Goal: Task Accomplishment & Management: Manage account settings

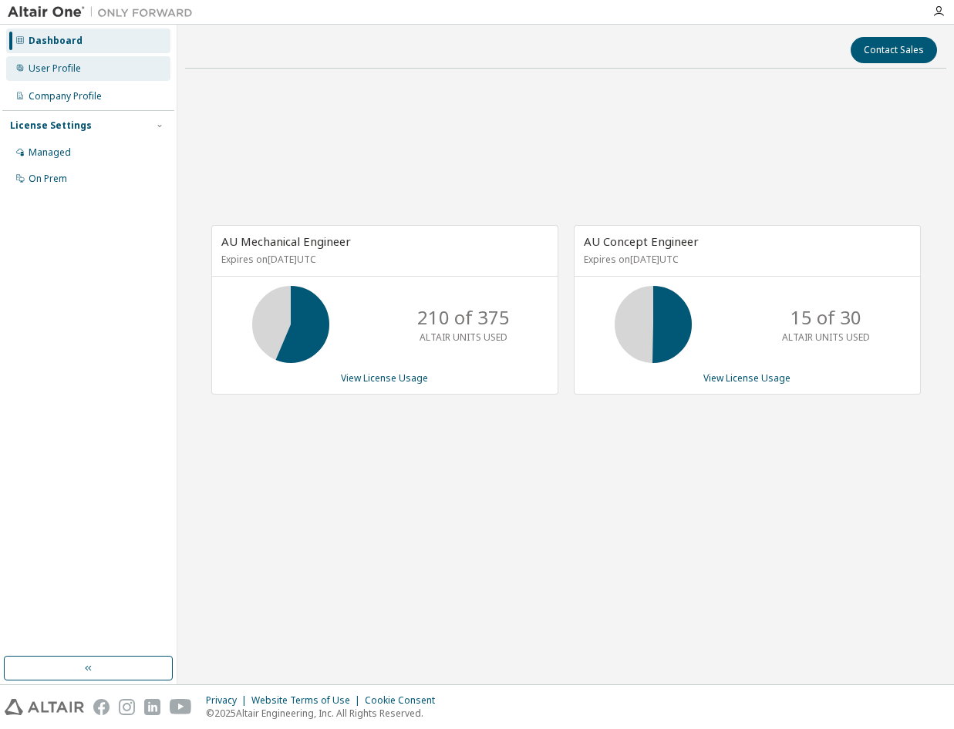
click at [152, 75] on div "User Profile" at bounding box center [88, 68] width 164 height 25
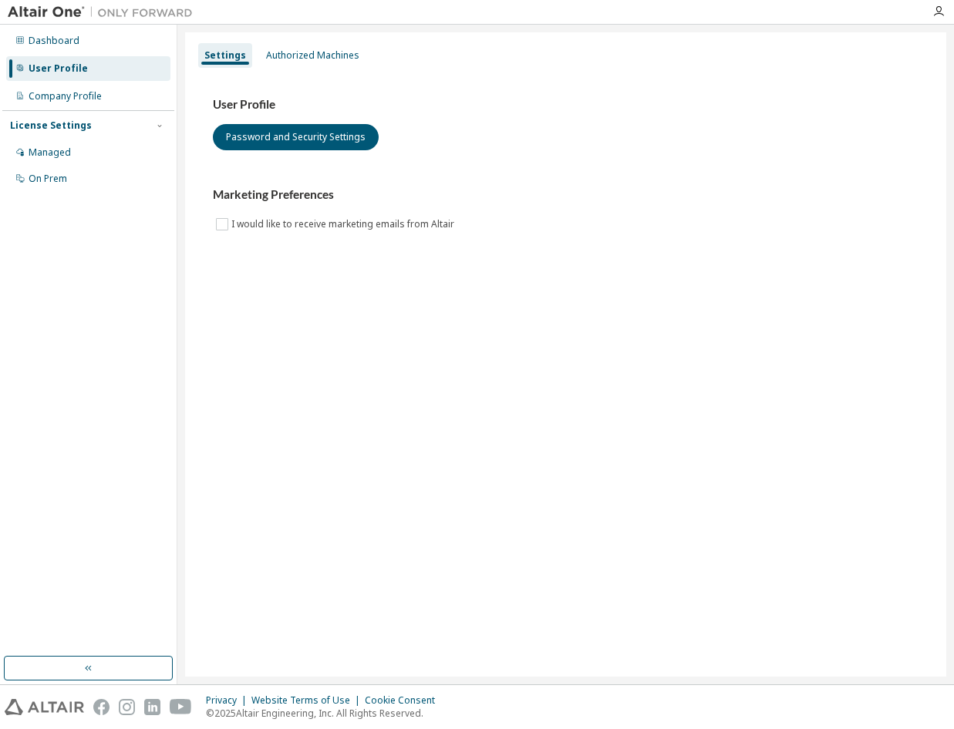
click at [753, 150] on div "User Profile Password and Security Settings" at bounding box center [565, 123] width 705 height 53
click at [348, 58] on div "Authorized Machines" at bounding box center [312, 55] width 93 height 12
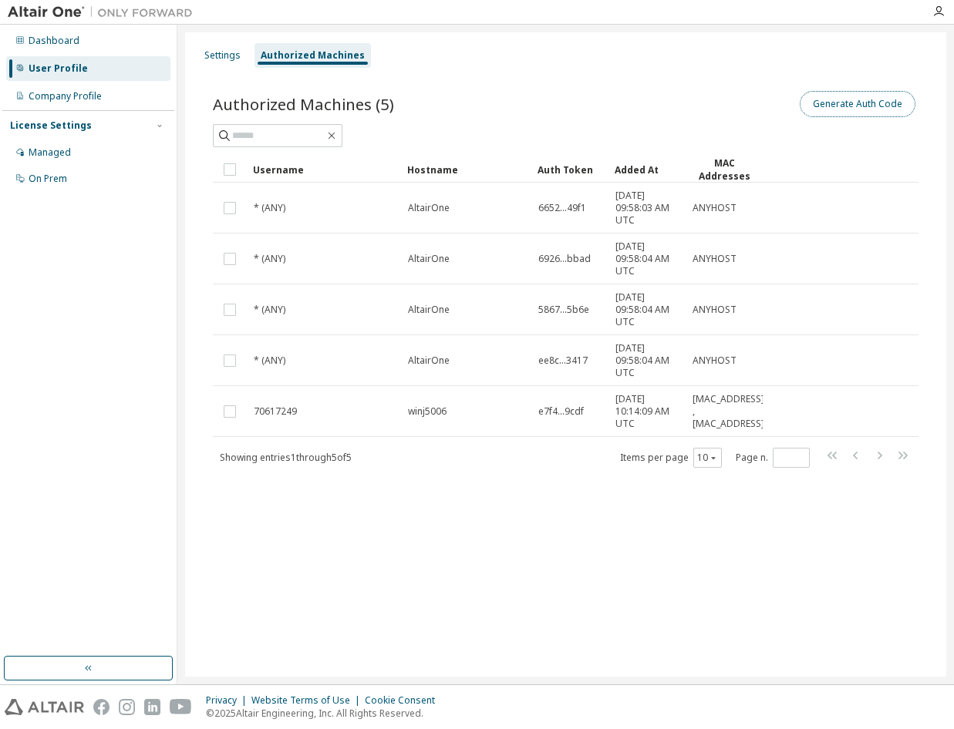
click at [844, 99] on button "Generate Auth Code" at bounding box center [857, 104] width 116 height 26
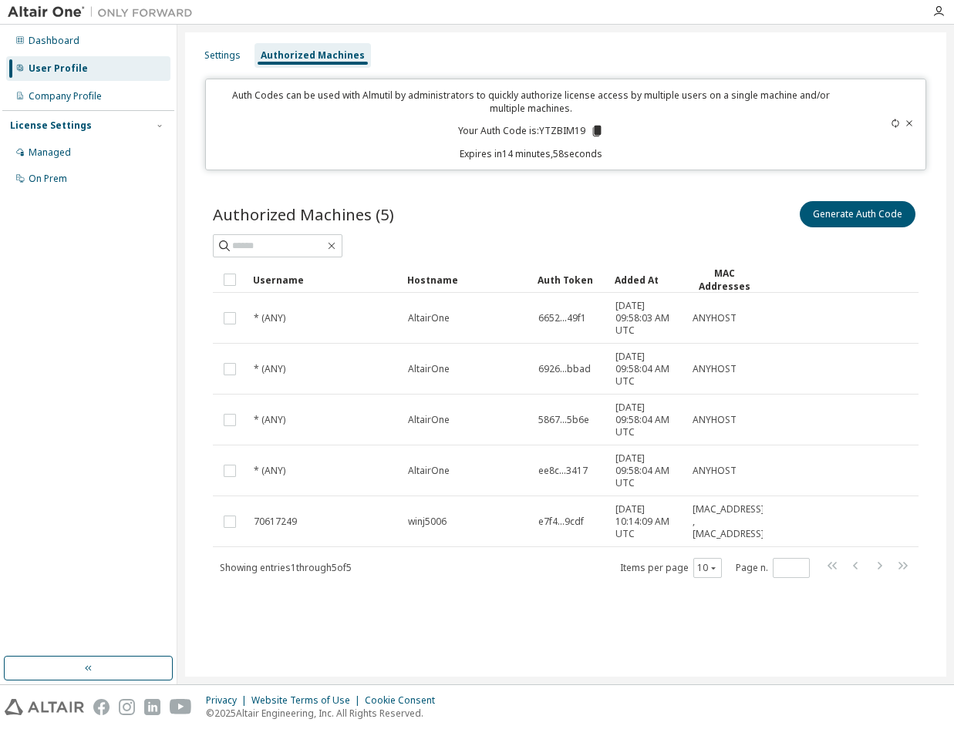
click at [697, 82] on div "Auth Codes can be used with Almutil by administrators to quickly authorize lice…" at bounding box center [565, 125] width 720 height 92
click at [5, 113] on div "License Settings Managed On Prem" at bounding box center [88, 151] width 172 height 82
click at [819, 221] on button "Generate Auth Code" at bounding box center [857, 214] width 116 height 26
click at [808, 198] on div "Generate Auth Code" at bounding box center [742, 214] width 353 height 32
click at [814, 207] on button "Generate Auth Code" at bounding box center [857, 214] width 116 height 26
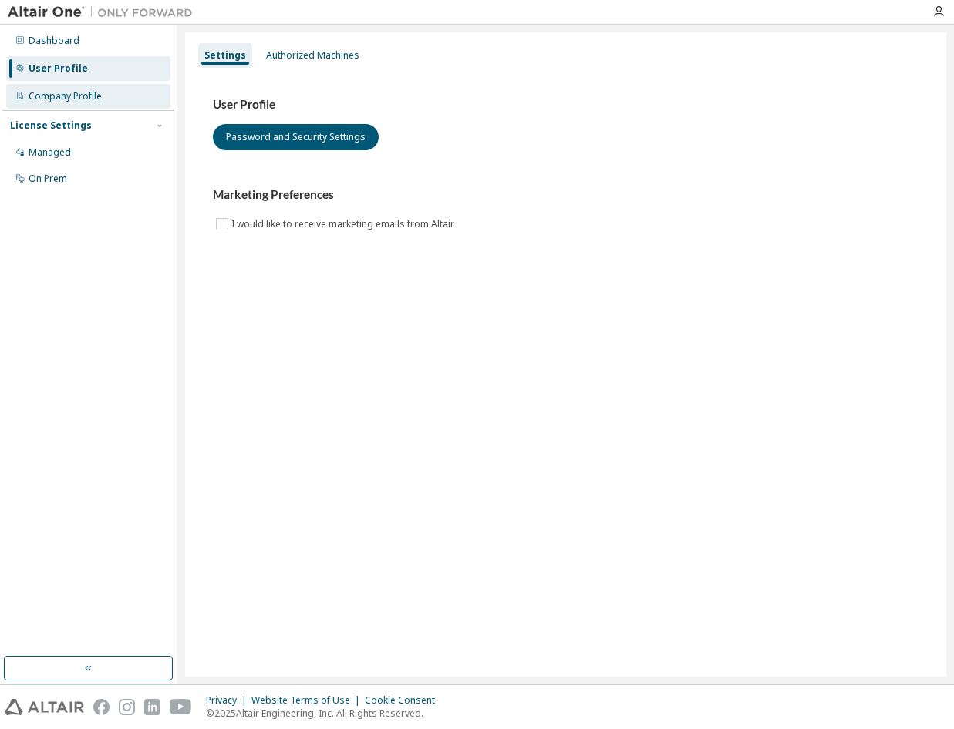
click at [102, 100] on div "Company Profile" at bounding box center [88, 96] width 164 height 25
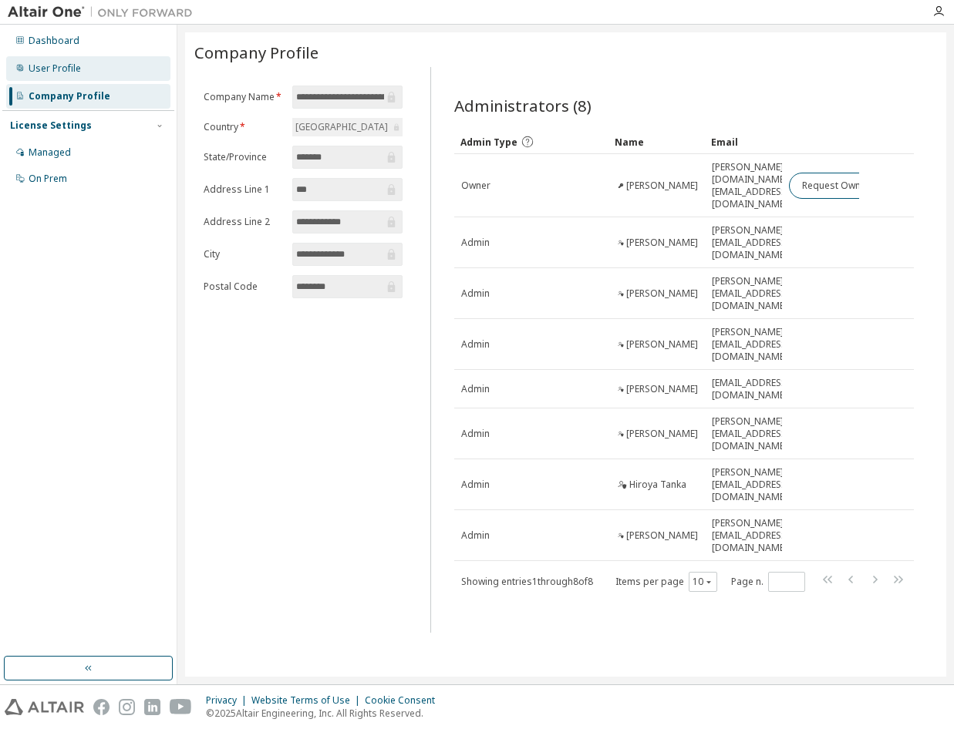
click at [95, 75] on div "User Profile" at bounding box center [88, 68] width 164 height 25
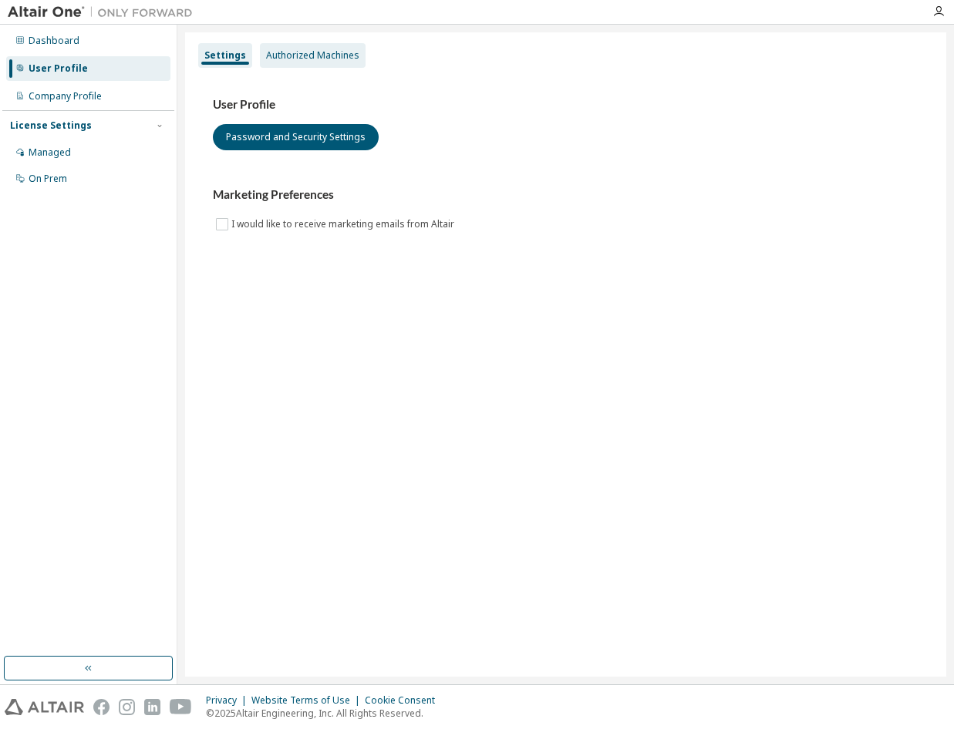
click at [288, 64] on div "Authorized Machines" at bounding box center [313, 55] width 106 height 25
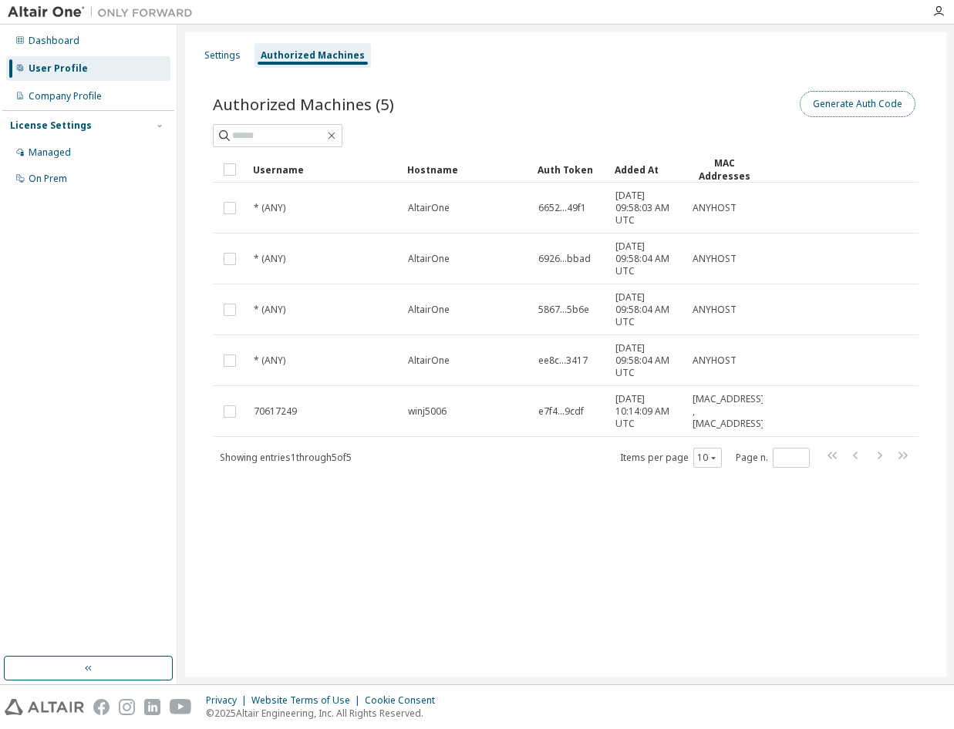
click at [823, 109] on button "Generate Auth Code" at bounding box center [857, 104] width 116 height 26
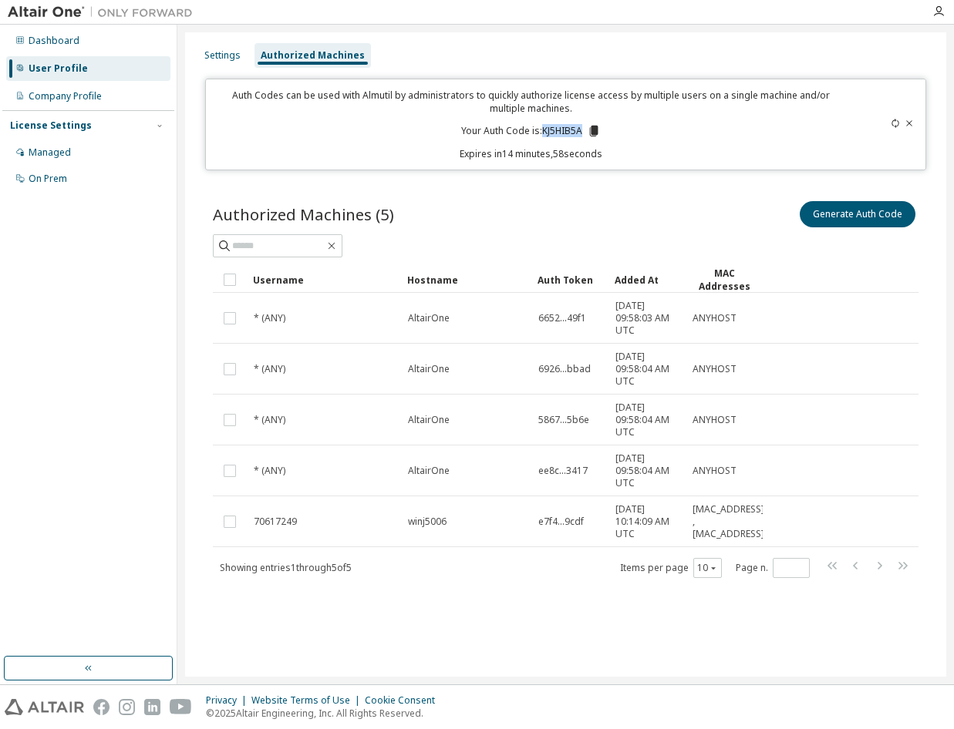
drag, startPoint x: 542, startPoint y: 131, endPoint x: 583, endPoint y: 135, distance: 41.0
click at [583, 135] on p "Your Auth Code is: KJ5HIB5A" at bounding box center [531, 131] width 140 height 14
copy p "KJ5HIB5A"
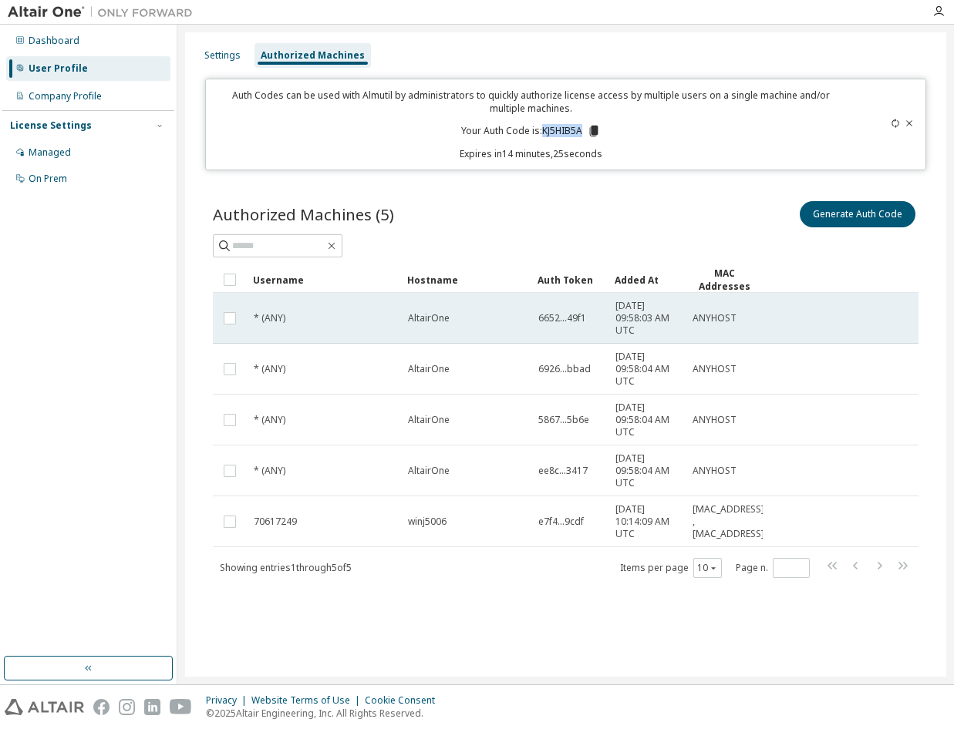
click at [851, 300] on tr "* (ANY) AltairOne 6652...49f1 [DATE] 09:58:03 AM UTC ANYHOST" at bounding box center [565, 318] width 705 height 51
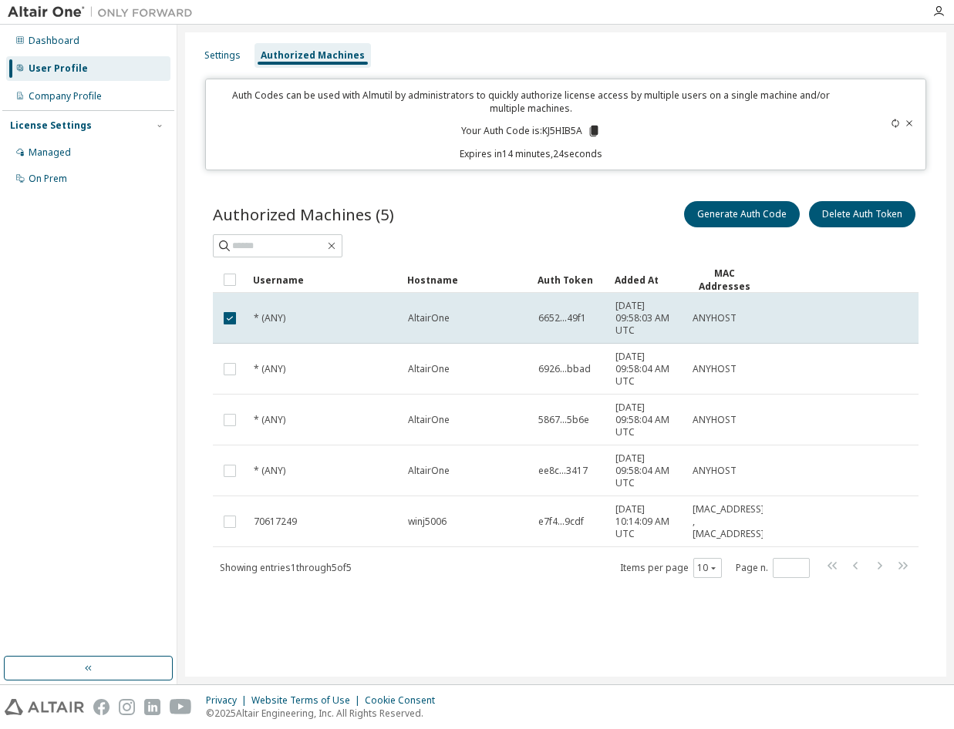
click at [681, 131] on div "Auth Codes can be used with Almutil by administrators to quickly authorize lice…" at bounding box center [530, 125] width 630 height 72
drag, startPoint x: 584, startPoint y: 130, endPoint x: 543, endPoint y: 130, distance: 41.6
click at [543, 130] on p "Your Auth Code is: KJ5HIB5A" at bounding box center [531, 131] width 140 height 14
copy p "KJ5HIB5A"
click at [580, 128] on p "Your Auth Code is: KJ5HIB5A" at bounding box center [531, 131] width 140 height 14
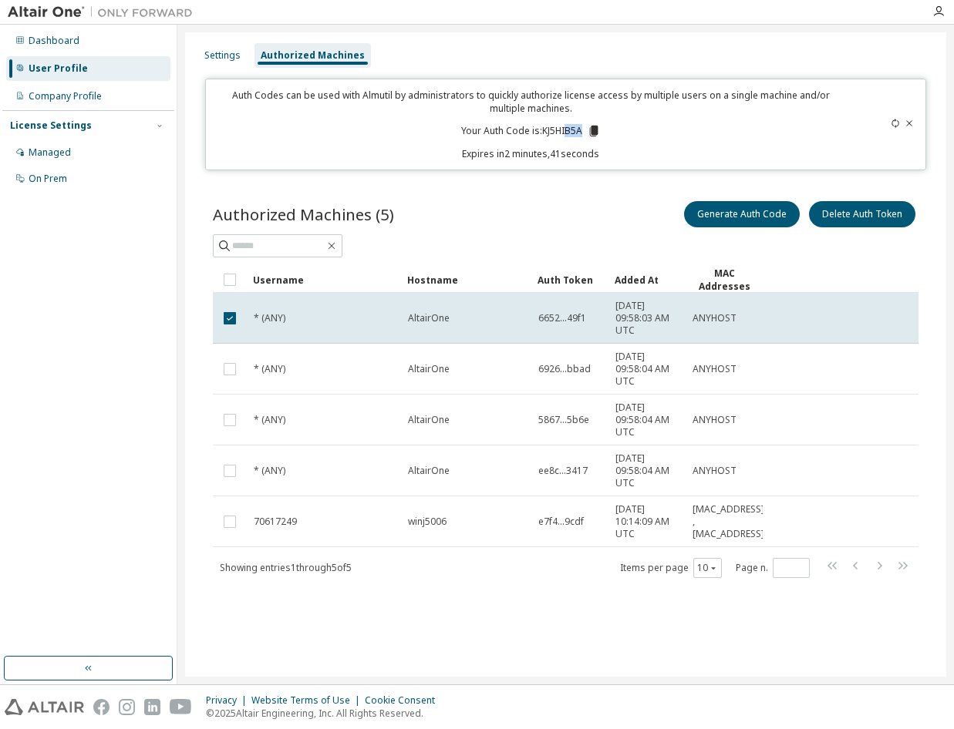
drag, startPoint x: 581, startPoint y: 130, endPoint x: 567, endPoint y: 130, distance: 14.6
click at [567, 130] on p "Your Auth Code is: KJ5HIB5A" at bounding box center [531, 131] width 140 height 14
drag, startPoint x: 567, startPoint y: 130, endPoint x: 746, endPoint y: 130, distance: 179.6
click at [746, 130] on div "Auth Codes can be used with Almutil by administrators to quickly authorize lice…" at bounding box center [530, 125] width 630 height 72
click at [782, 210] on button "Generate Auth Code" at bounding box center [742, 214] width 116 height 26
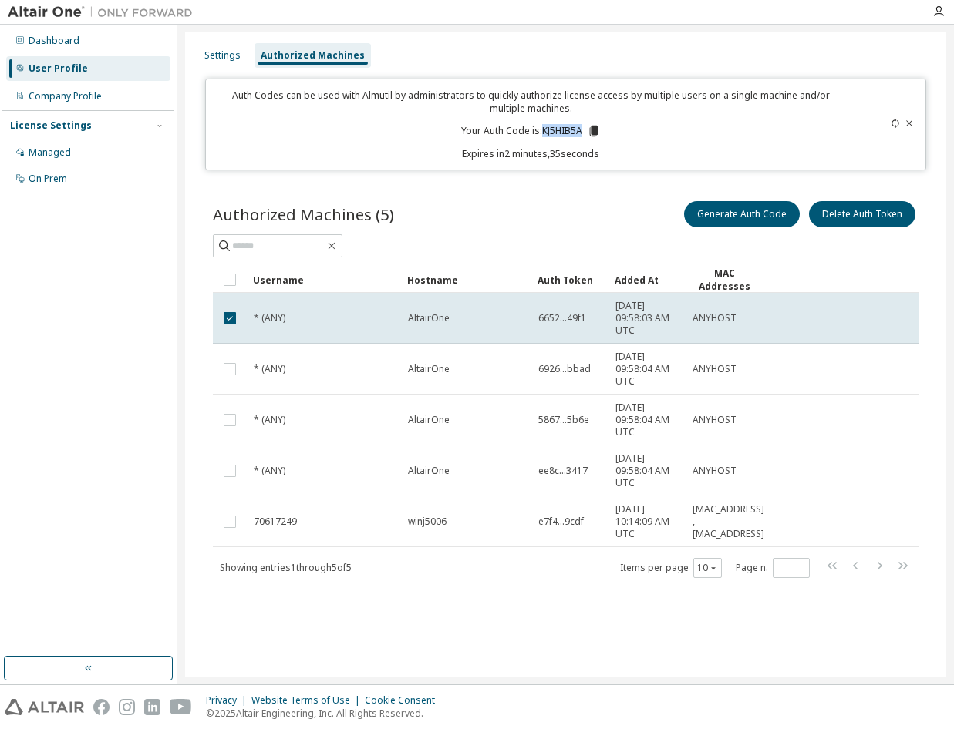
drag, startPoint x: 582, startPoint y: 133, endPoint x: 543, endPoint y: 135, distance: 38.6
click at [543, 135] on p "Your Auth Code is: KJ5HIB5A" at bounding box center [531, 131] width 140 height 14
copy p "KJ5HIB5A"
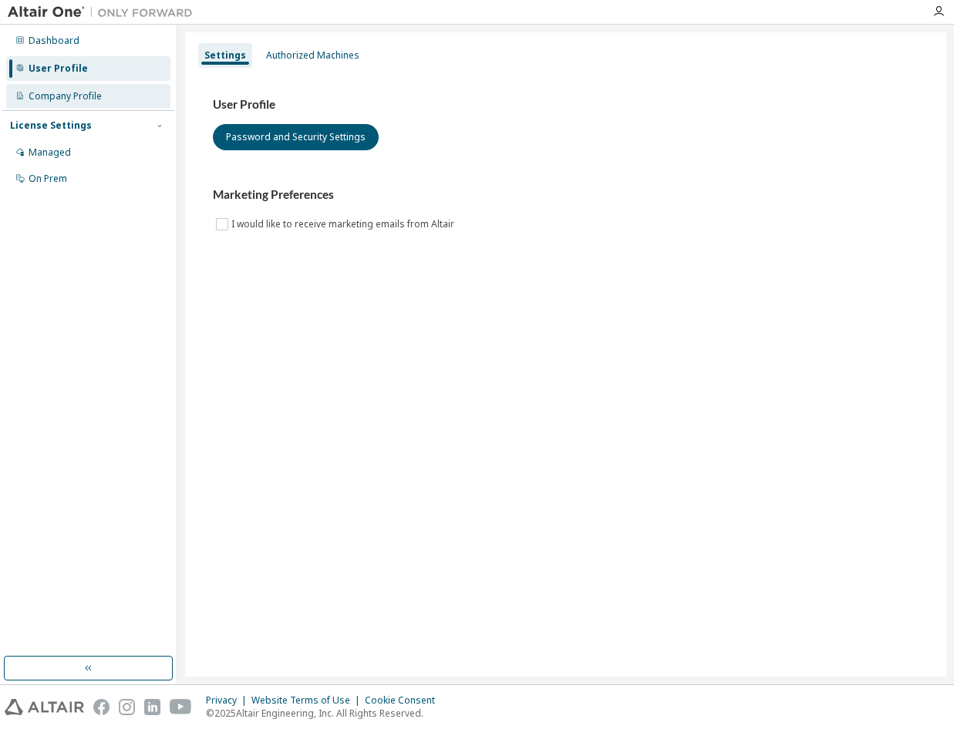
click at [82, 105] on div "Company Profile" at bounding box center [88, 96] width 164 height 25
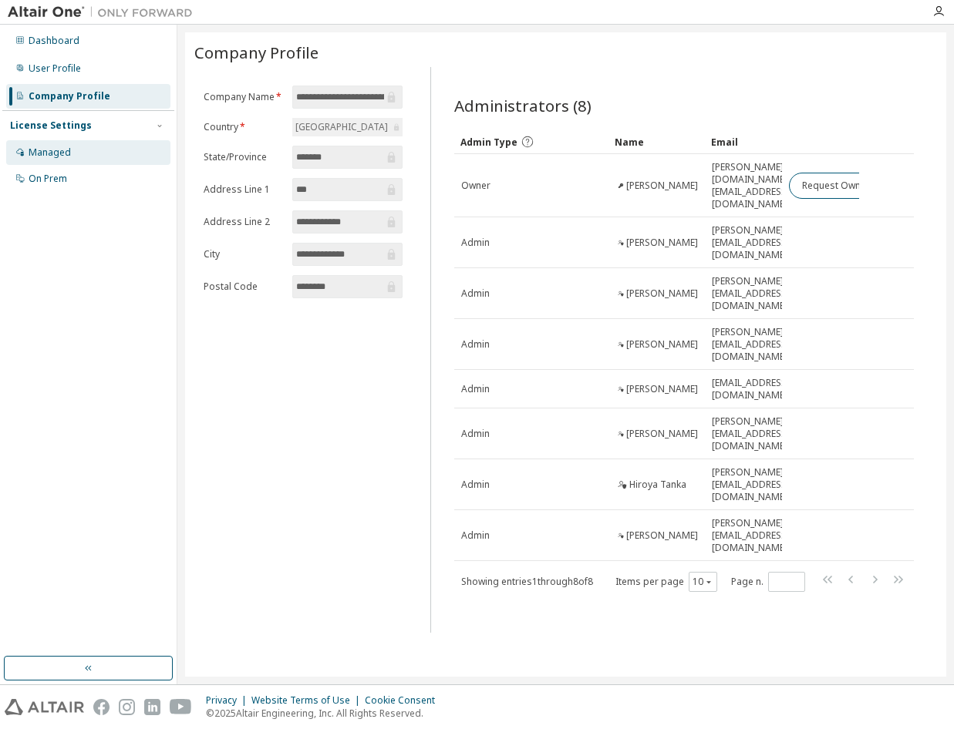
click at [79, 150] on div "Managed" at bounding box center [88, 152] width 164 height 25
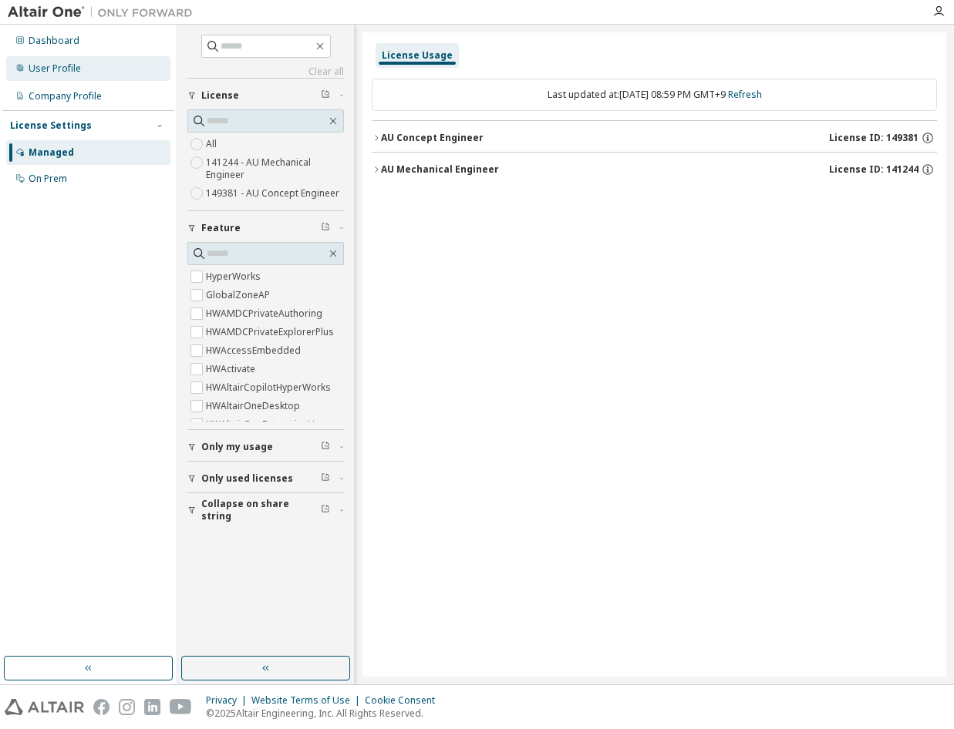
click at [109, 66] on div "User Profile" at bounding box center [88, 68] width 164 height 25
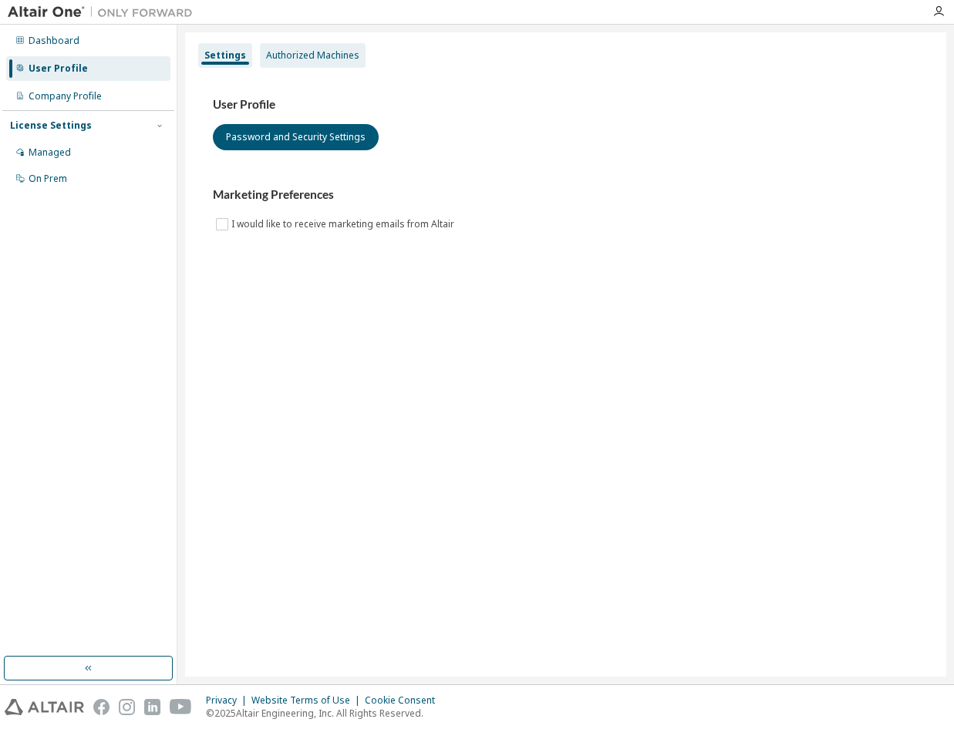
click at [296, 47] on div "Authorized Machines" at bounding box center [313, 55] width 106 height 25
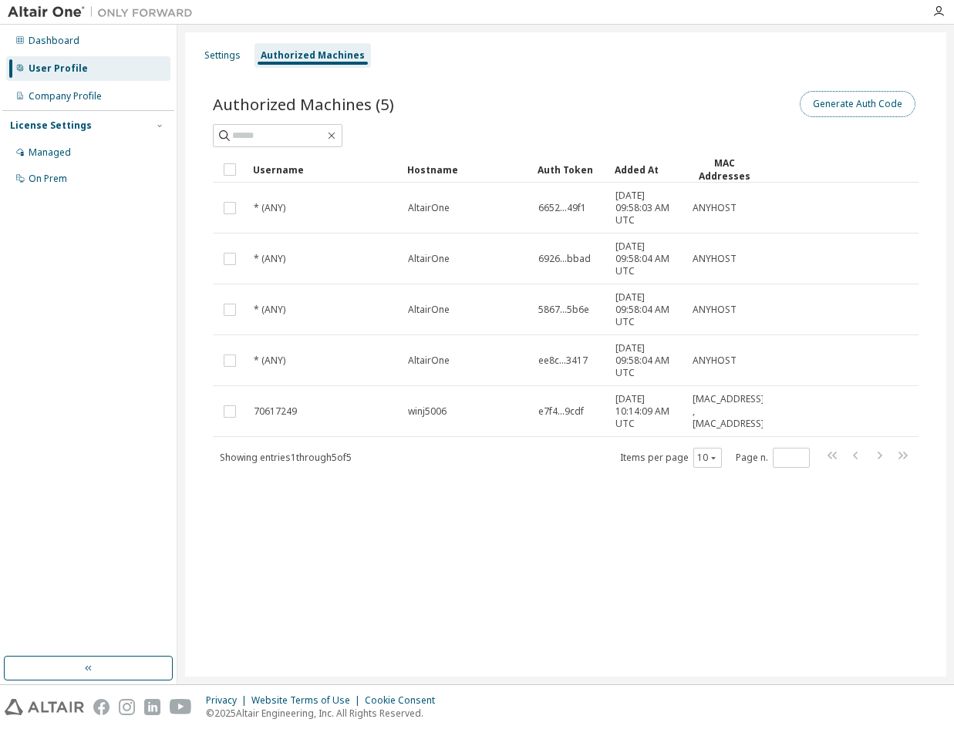
click at [804, 103] on button "Generate Auth Code" at bounding box center [857, 104] width 116 height 26
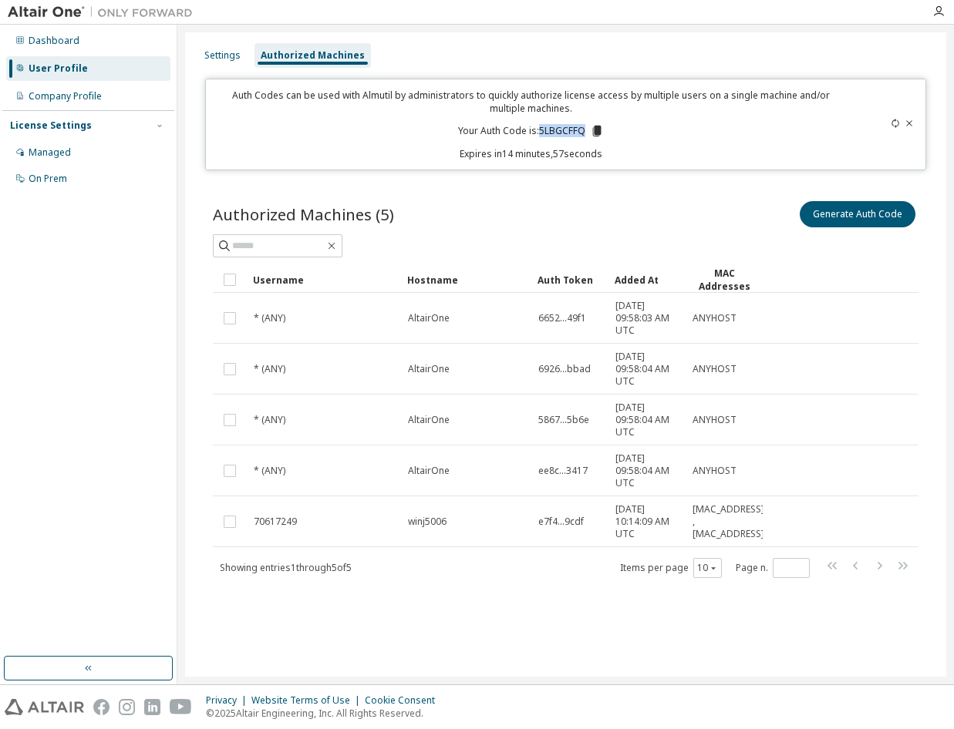
drag, startPoint x: 582, startPoint y: 130, endPoint x: 539, endPoint y: 137, distance: 43.9
click at [539, 137] on p "Your Auth Code is: 5LBGCFFQ" at bounding box center [531, 131] width 146 height 14
copy p "5LBGCFFQ"
